Goal: Task Accomplishment & Management: Manage account settings

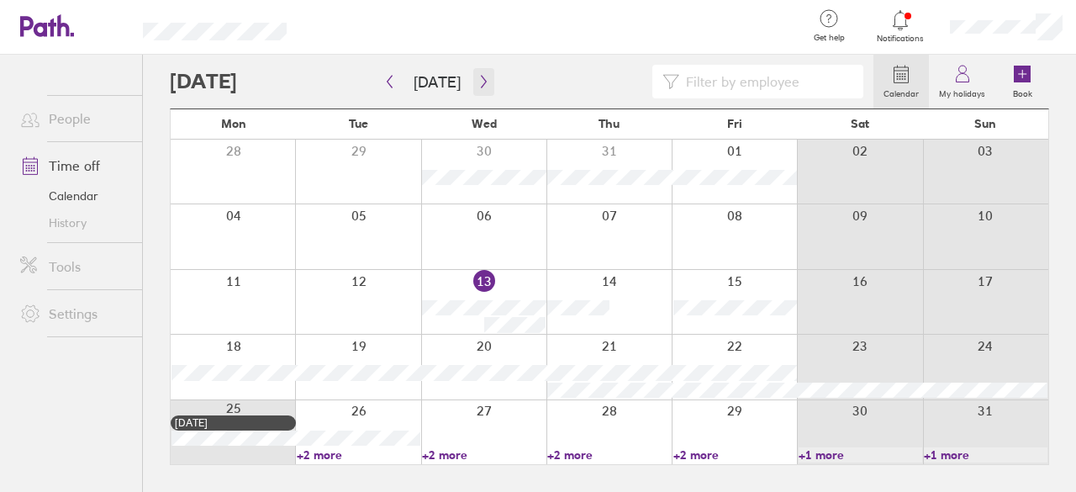
click at [484, 83] on button "button" at bounding box center [483, 82] width 21 height 28
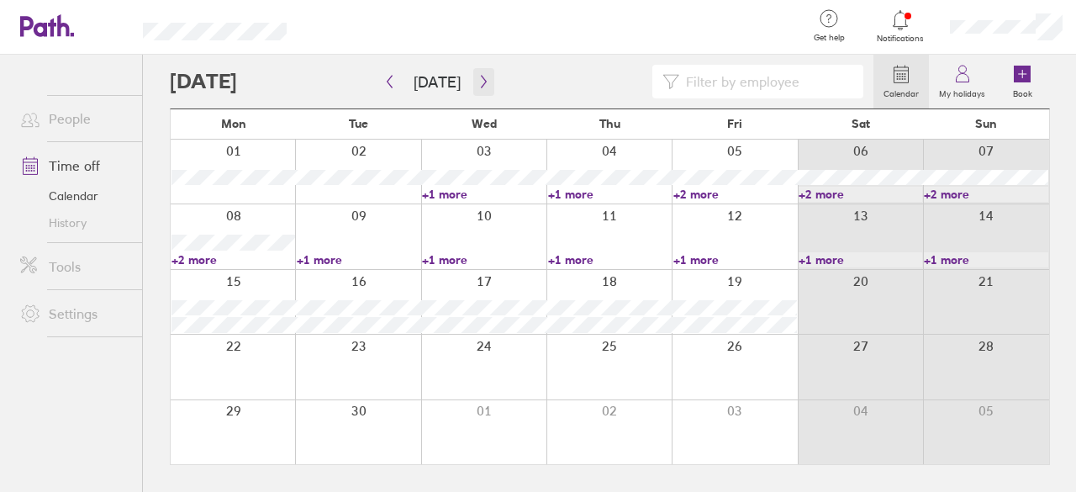
click at [477, 87] on icon "button" at bounding box center [483, 81] width 13 height 13
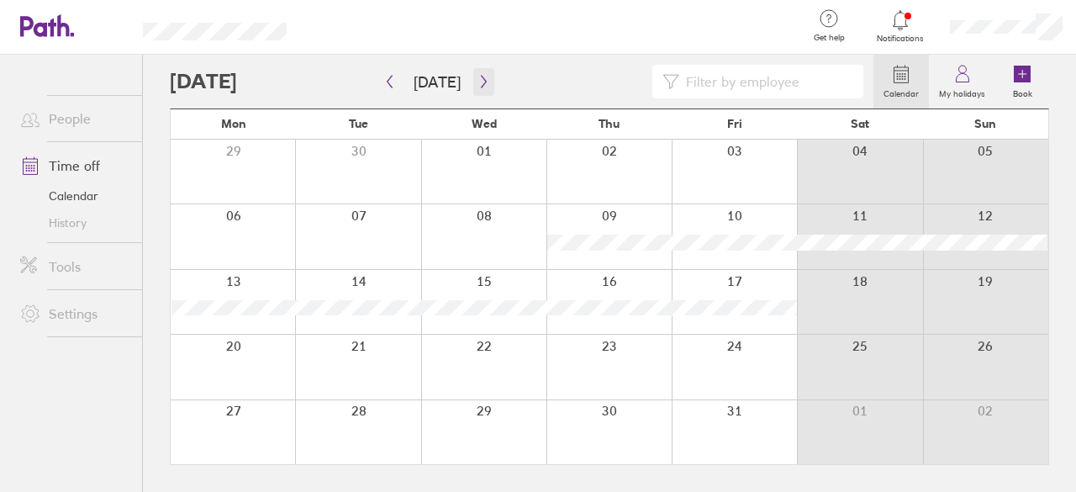
click at [477, 87] on icon "button" at bounding box center [483, 81] width 13 height 13
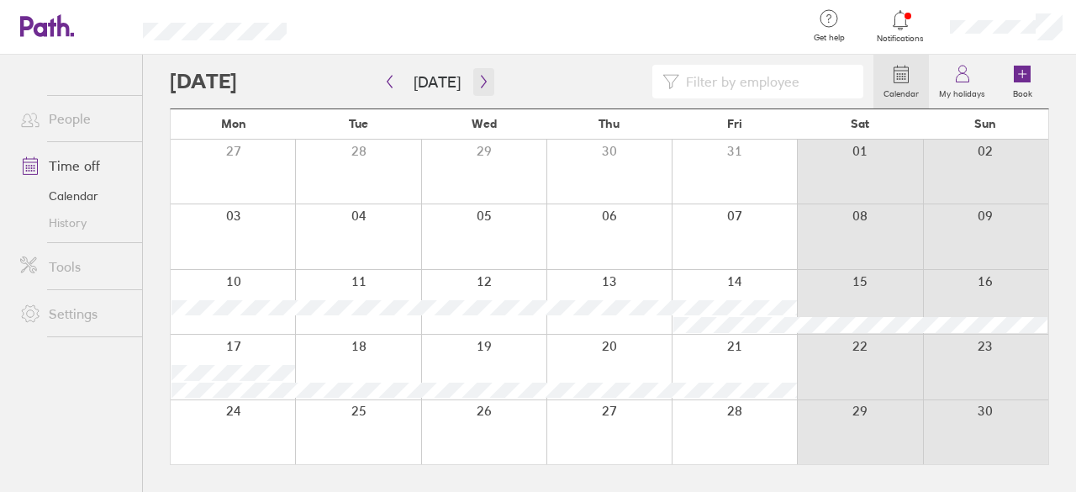
click at [477, 87] on icon "button" at bounding box center [483, 81] width 13 height 13
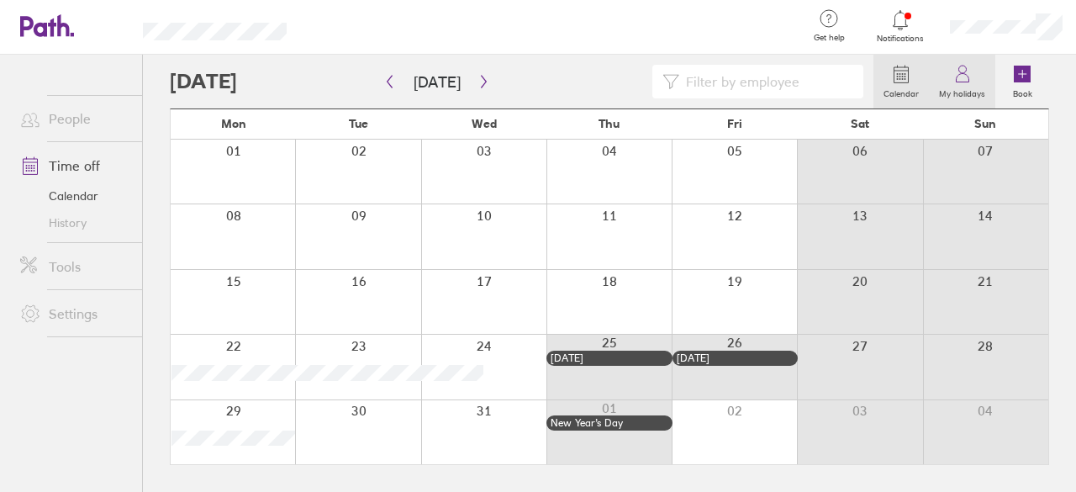
click at [967, 82] on icon at bounding box center [962, 74] width 20 height 20
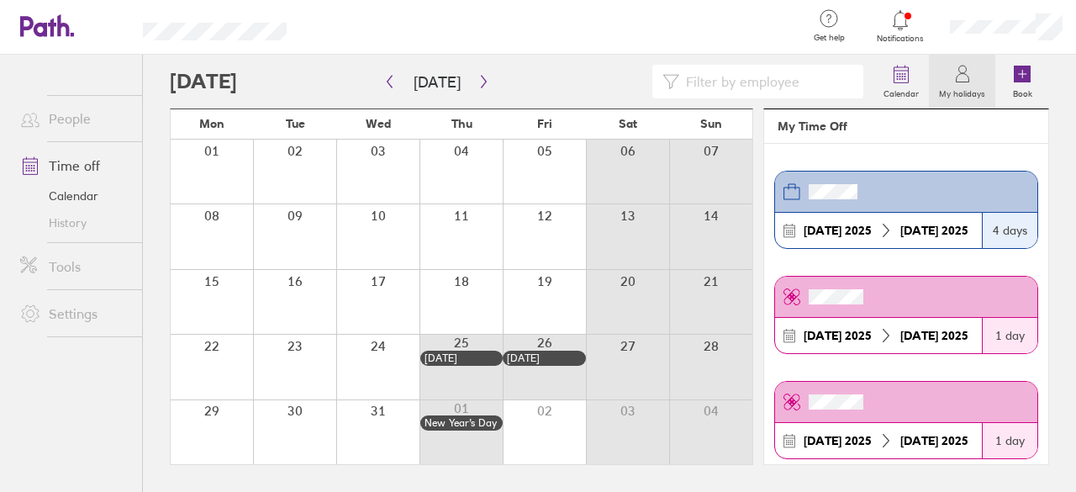
click at [64, 164] on link "Time off" at bounding box center [74, 166] width 135 height 34
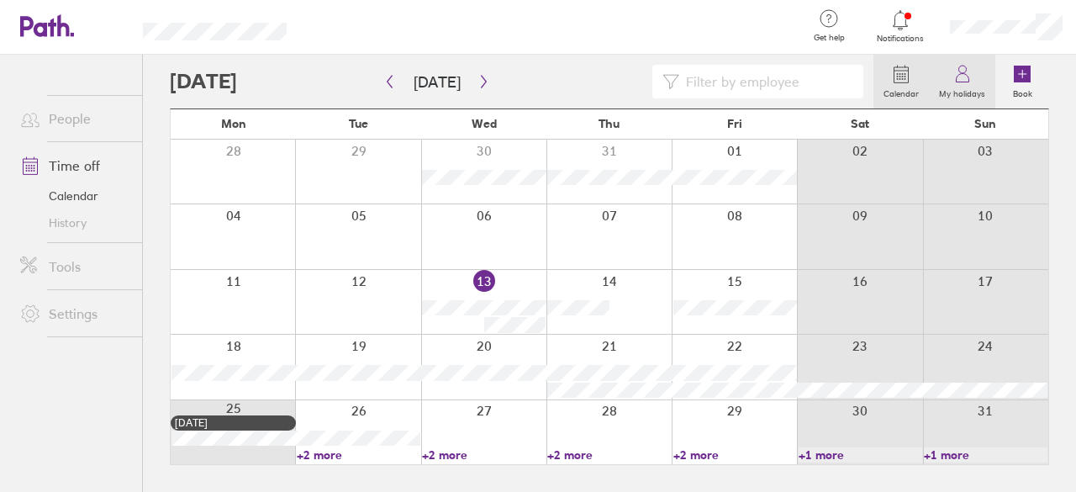
click at [971, 86] on label "My holidays" at bounding box center [962, 91] width 66 height 15
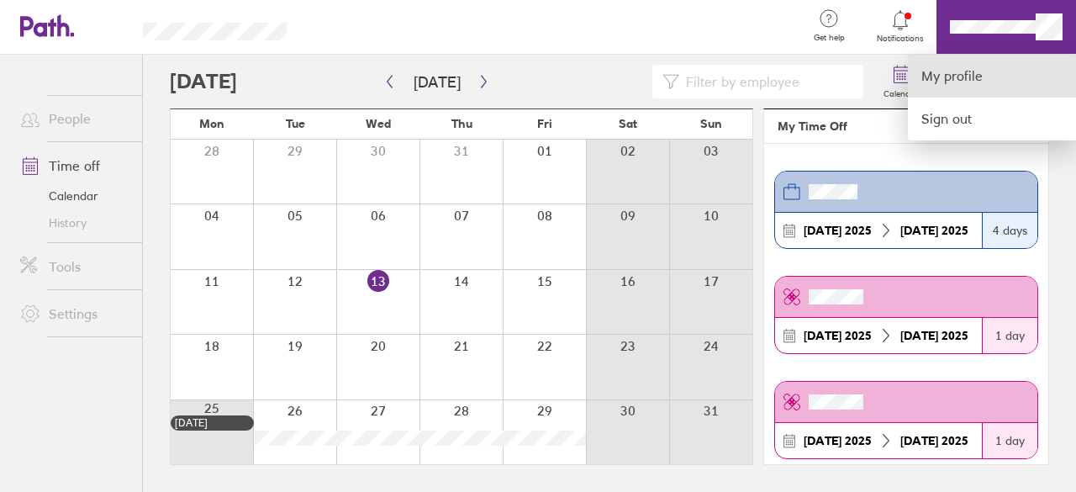
click at [980, 66] on link "My profile" at bounding box center [992, 76] width 168 height 43
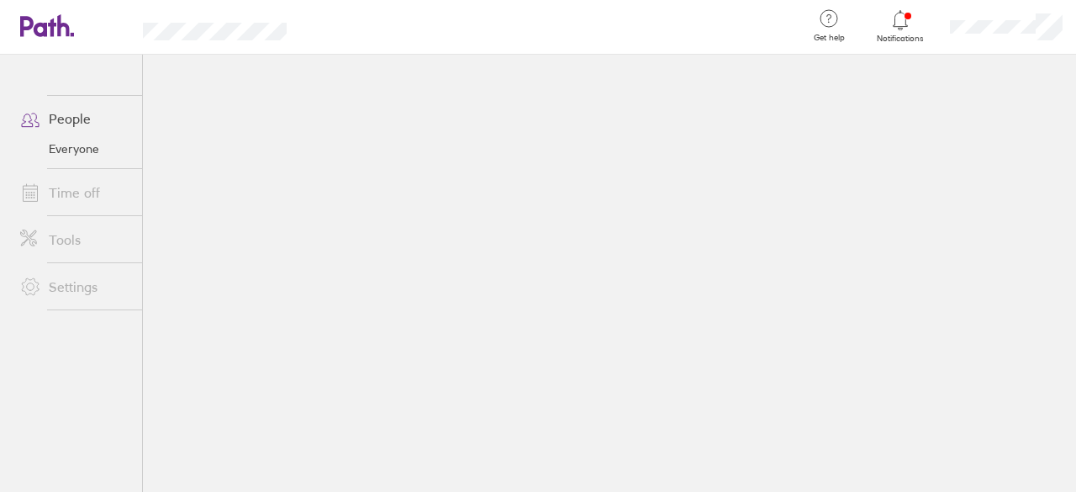
click at [66, 118] on link "People" at bounding box center [74, 119] width 135 height 34
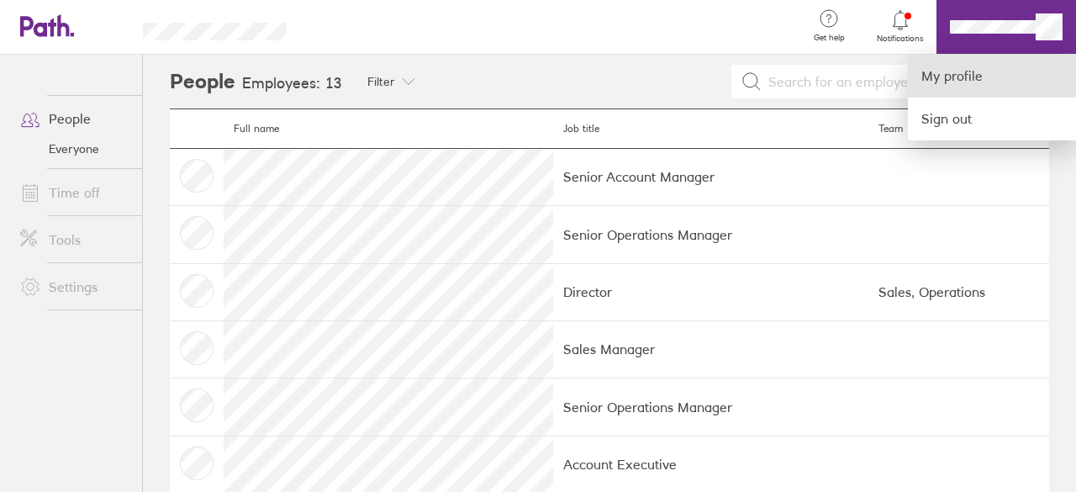
click at [958, 77] on link "My profile" at bounding box center [992, 76] width 168 height 43
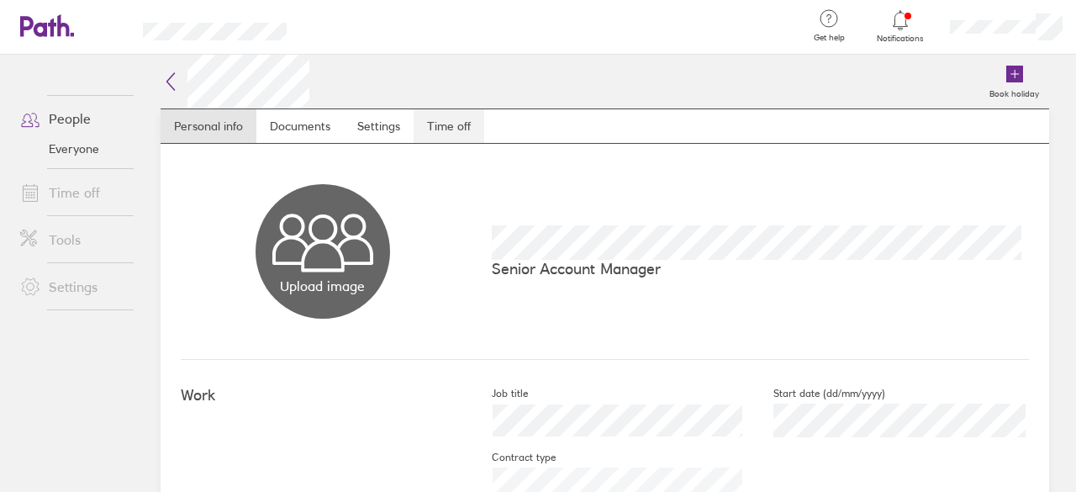
click at [449, 121] on link "Time off" at bounding box center [448, 126] width 71 height 34
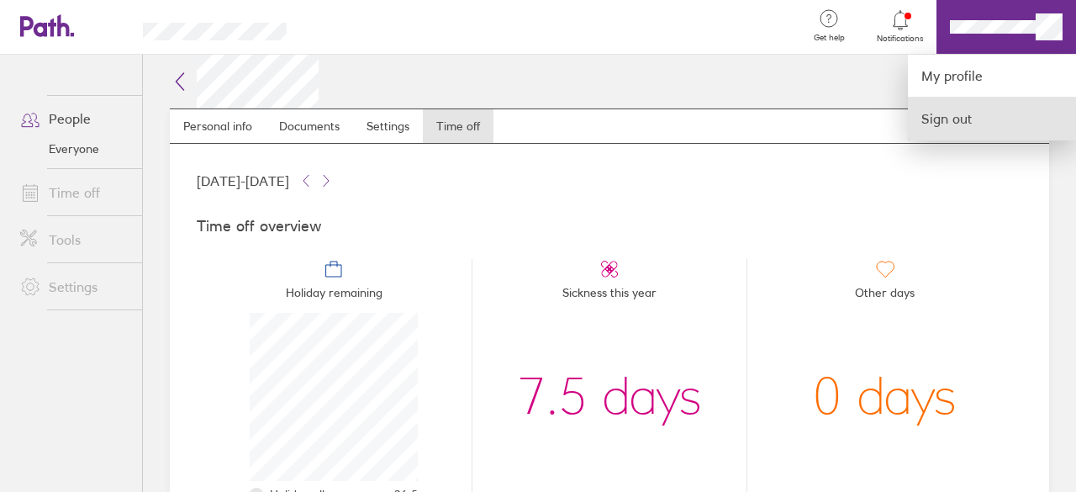
click at [966, 115] on link "Sign out" at bounding box center [992, 118] width 168 height 42
